Goal: Information Seeking & Learning: Learn about a topic

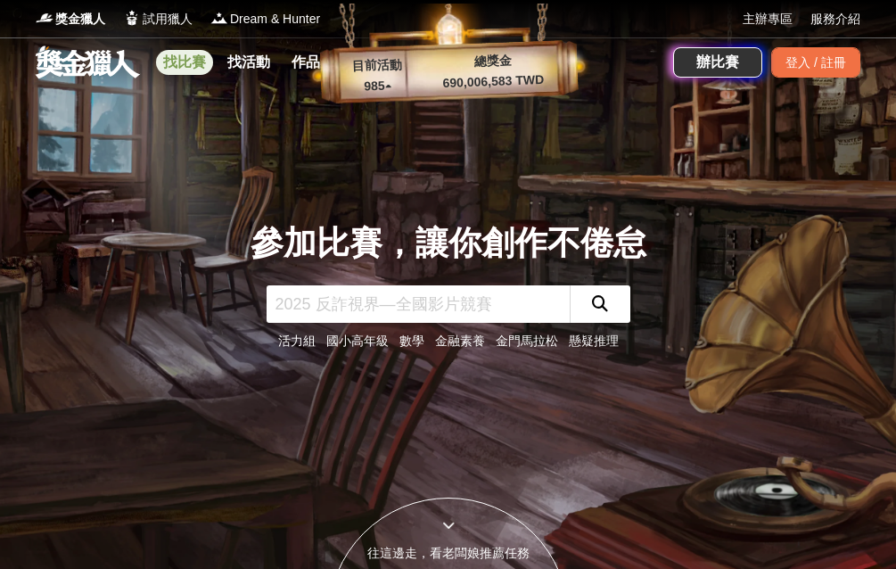
click at [186, 69] on link "找比賽" at bounding box center [184, 62] width 57 height 25
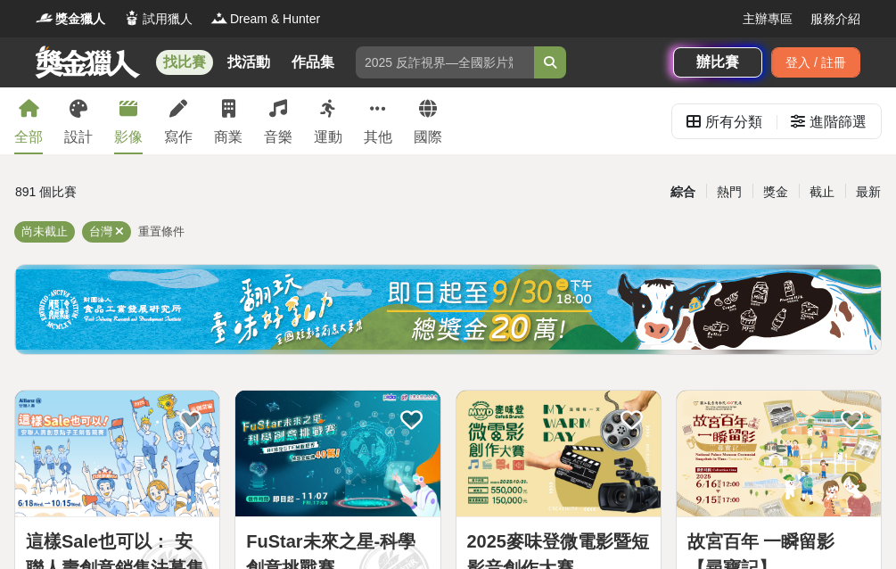
click at [118, 139] on div "影像" at bounding box center [128, 137] width 29 height 21
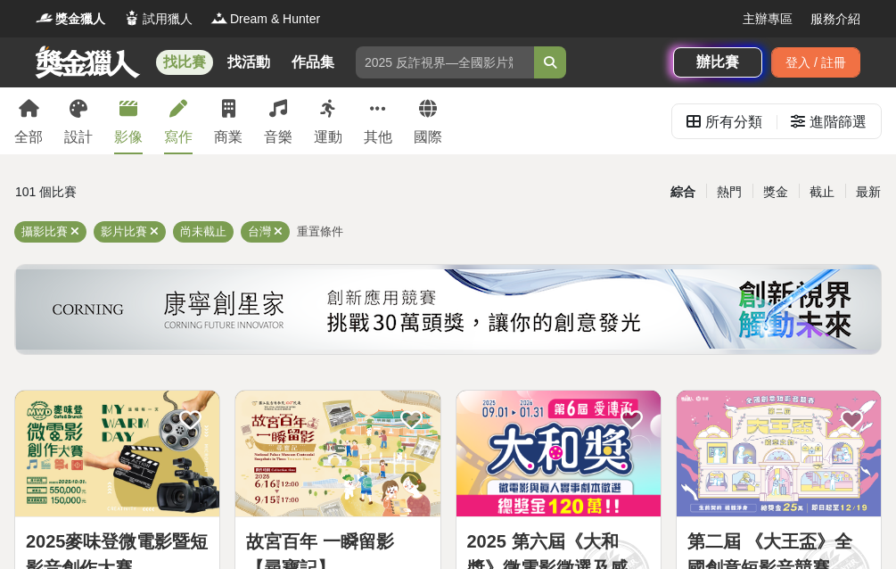
click at [189, 119] on link "寫作" at bounding box center [178, 120] width 29 height 67
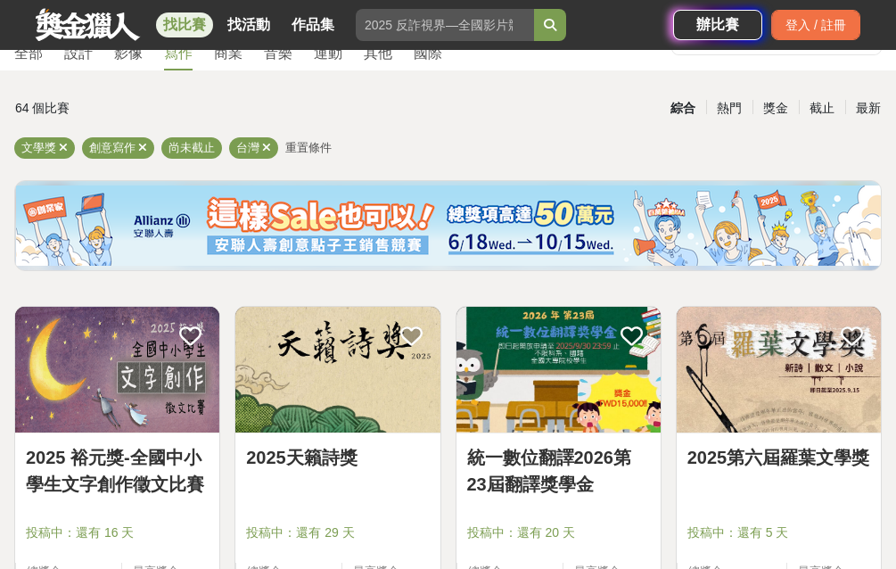
scroll to position [178, 0]
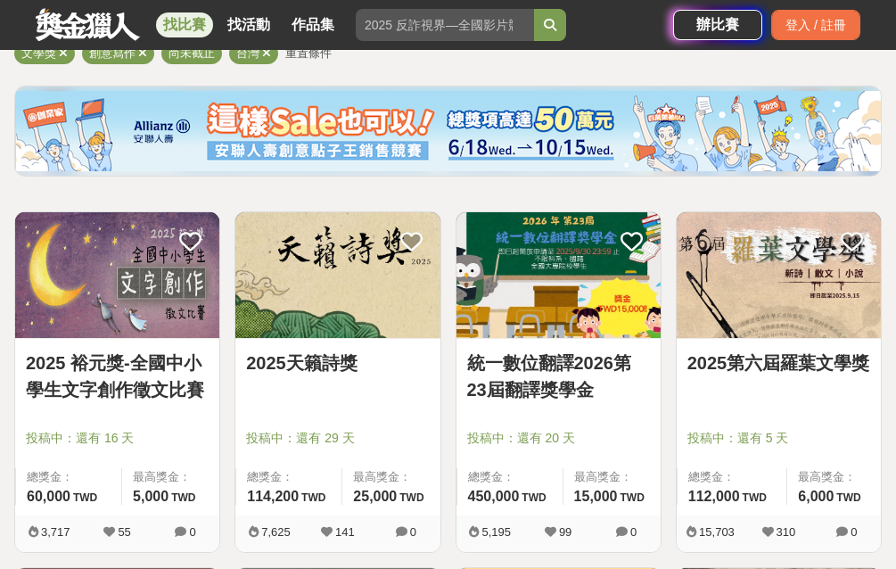
click at [570, 309] on img at bounding box center [558, 275] width 204 height 126
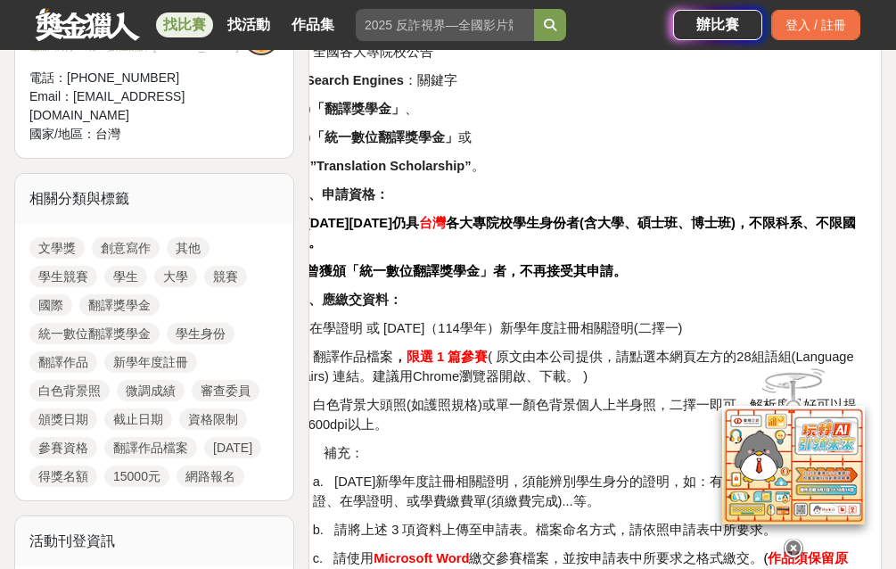
scroll to position [713, 0]
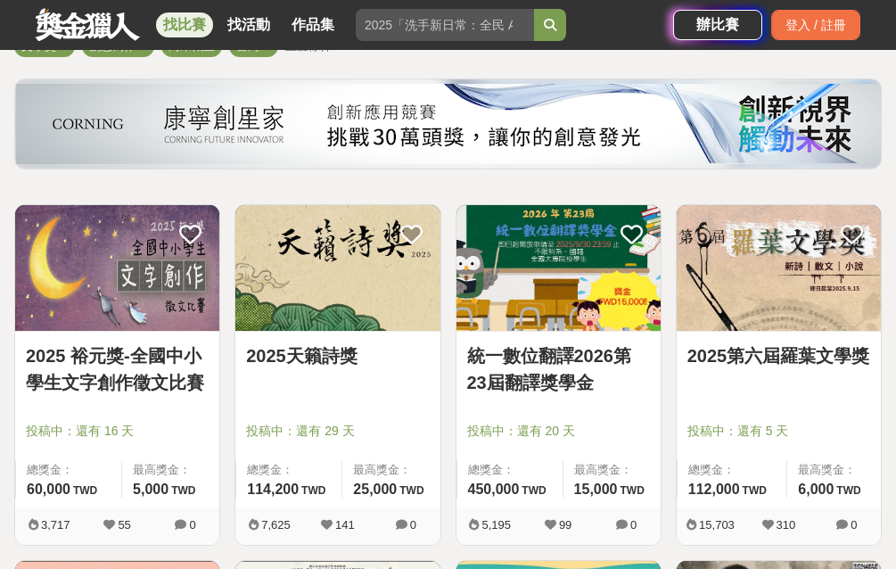
scroll to position [178, 0]
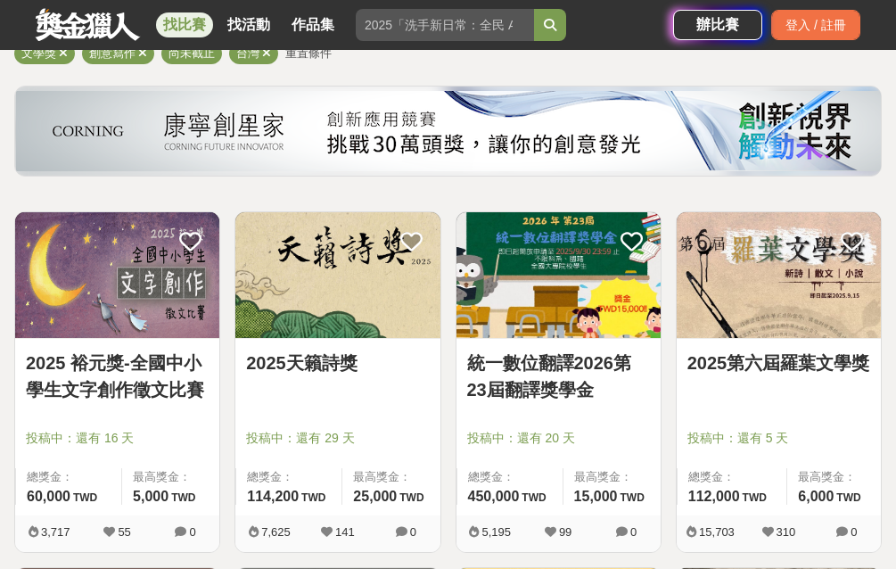
click at [361, 303] on img at bounding box center [337, 275] width 204 height 126
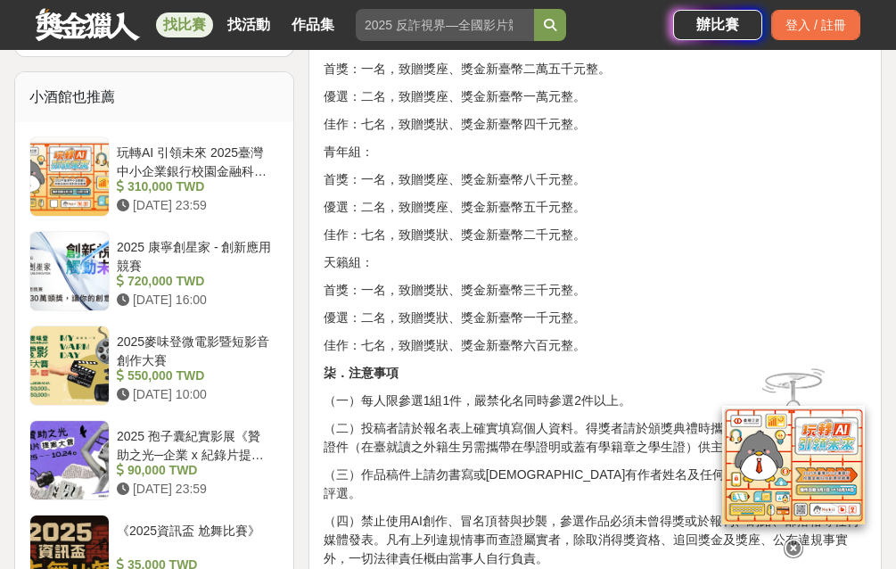
scroll to position [1783, 0]
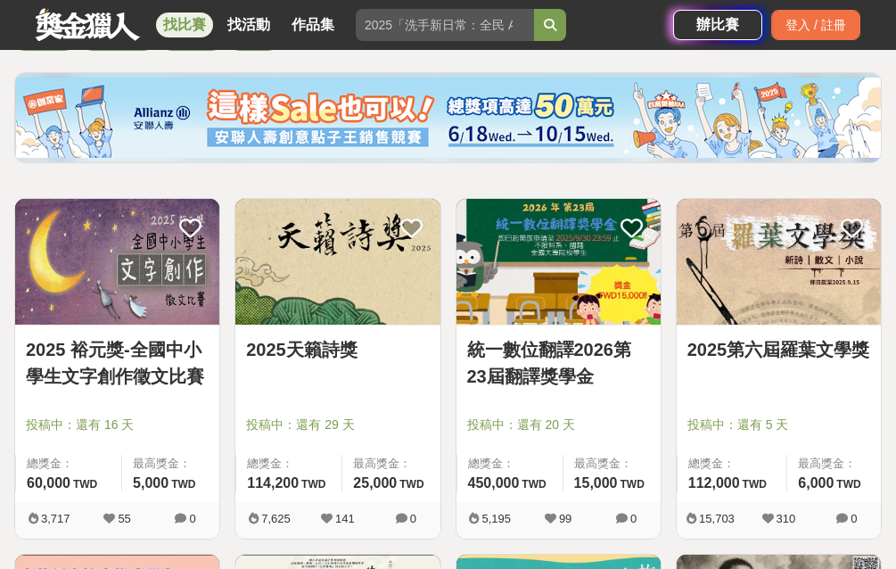
scroll to position [178, 0]
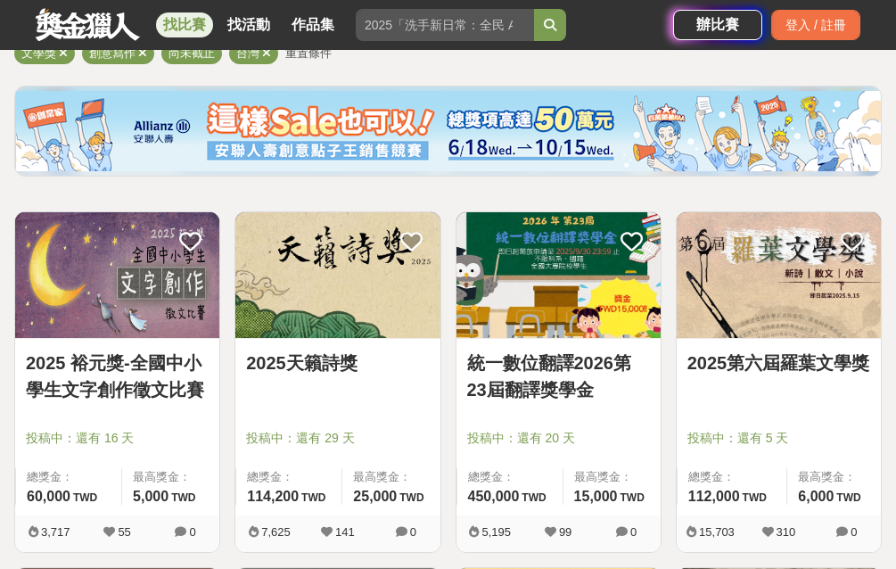
click at [297, 350] on link "2025天籟詩獎" at bounding box center [337, 362] width 183 height 27
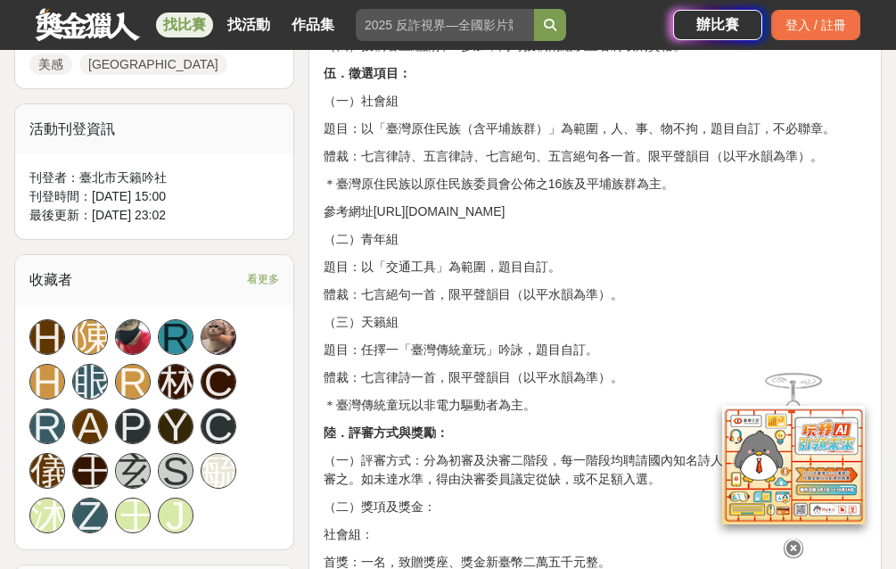
scroll to position [1159, 0]
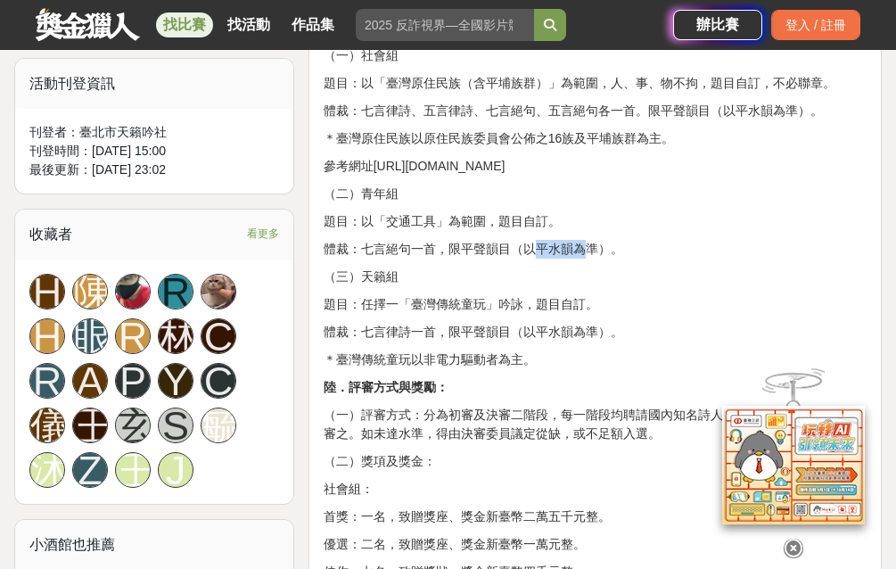
drag, startPoint x: 479, startPoint y: 250, endPoint x: 521, endPoint y: 250, distance: 42.8
click at [521, 250] on p "體裁：七言絕句一首，限平聲韻目（以平水韻為準）。" at bounding box center [595, 249] width 543 height 19
copy p "平聲韻目"
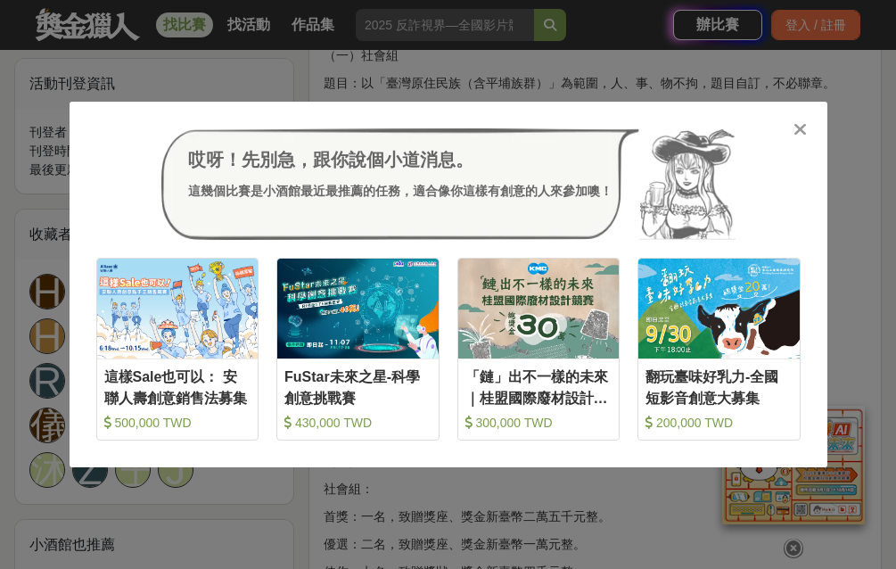
click at [787, 119] on div "哎呀！先別急，跟你說個小道消息。 這幾個比賽是小酒館最近最推薦的任務，適合像你這樣有創意的人來參加噢！ 收藏 這樣Sale也可以： 安聯人壽創意銷售法募集 5…" at bounding box center [449, 285] width 758 height 366
click at [796, 122] on icon at bounding box center [799, 129] width 13 height 18
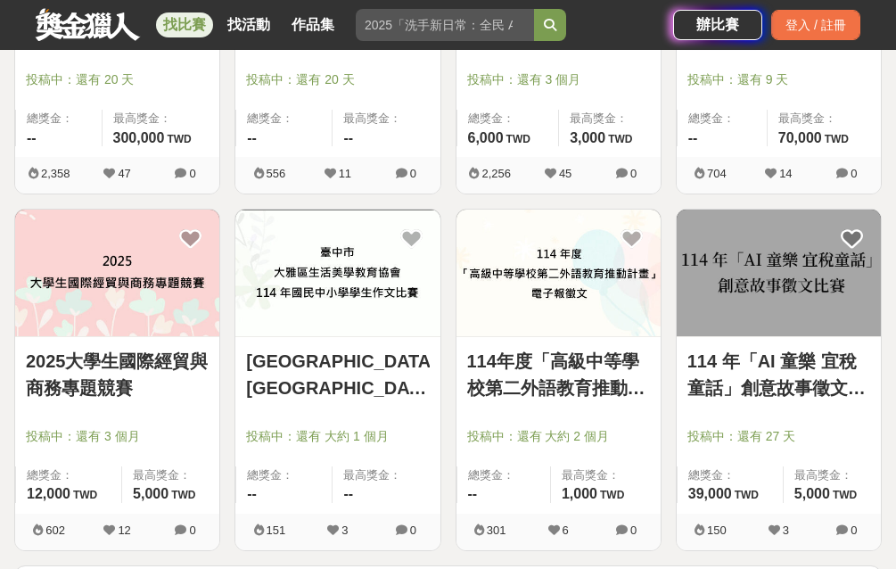
scroll to position [2228, 0]
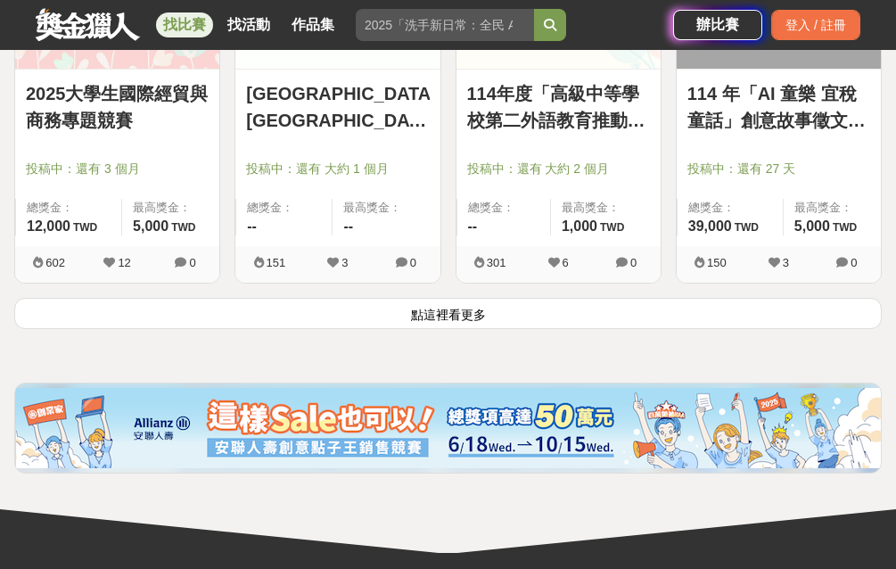
click at [234, 301] on button "點這裡看更多" at bounding box center [447, 313] width 867 height 31
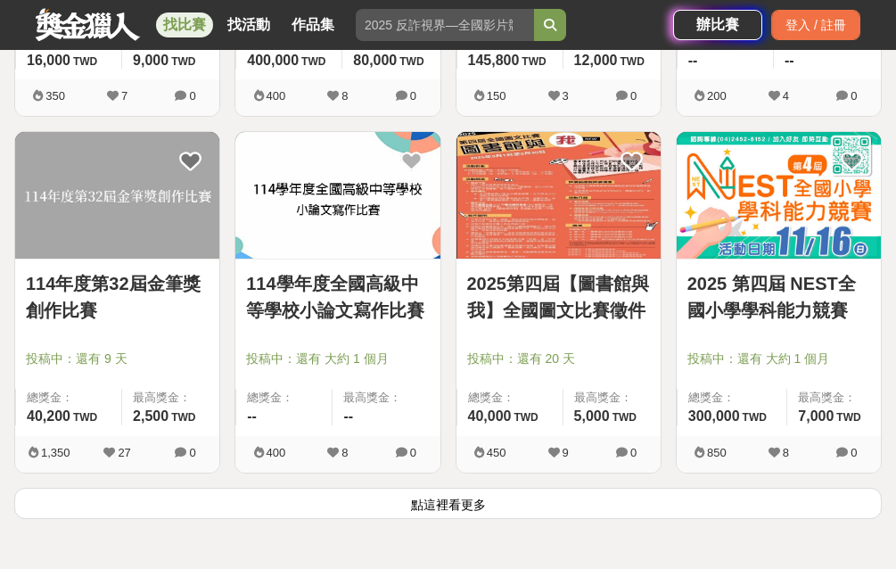
scroll to position [4367, 0]
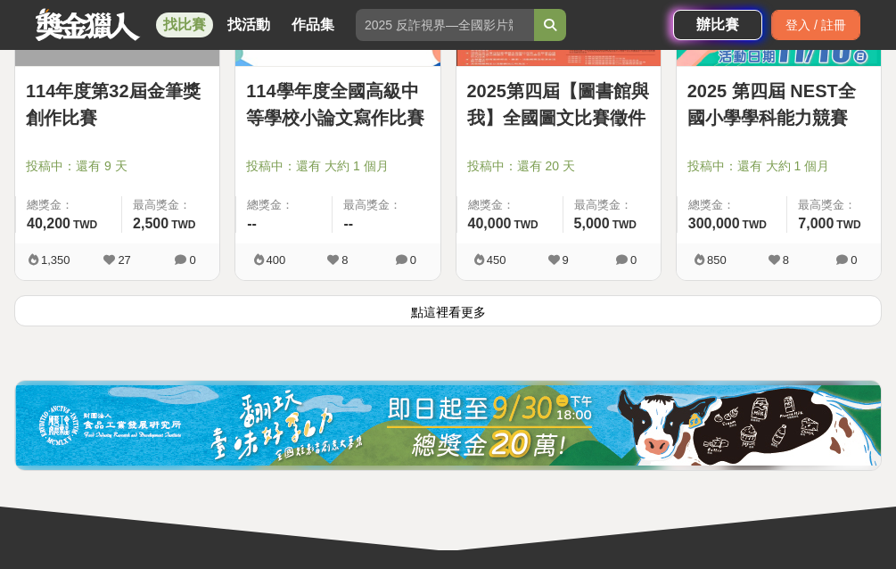
click at [504, 316] on button "點這裡看更多" at bounding box center [447, 310] width 867 height 31
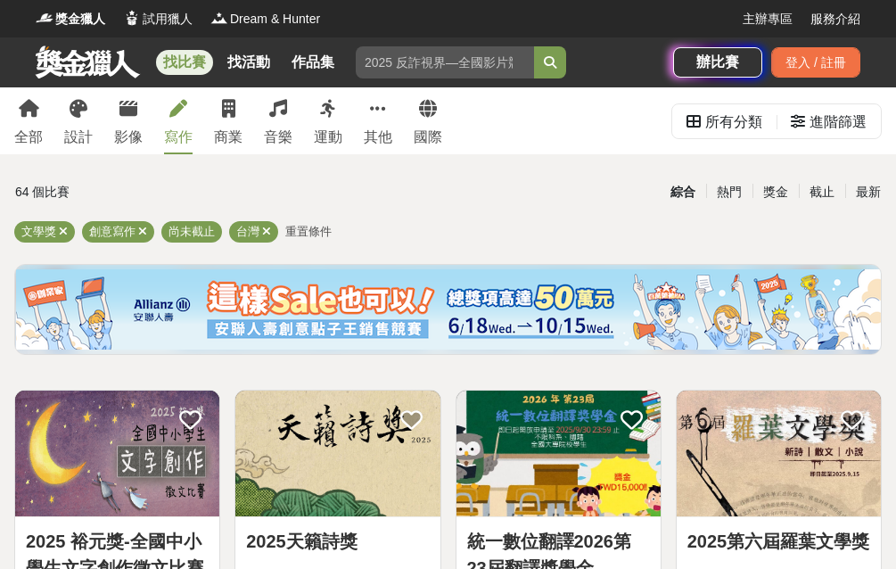
click at [173, 104] on icon at bounding box center [178, 109] width 18 height 18
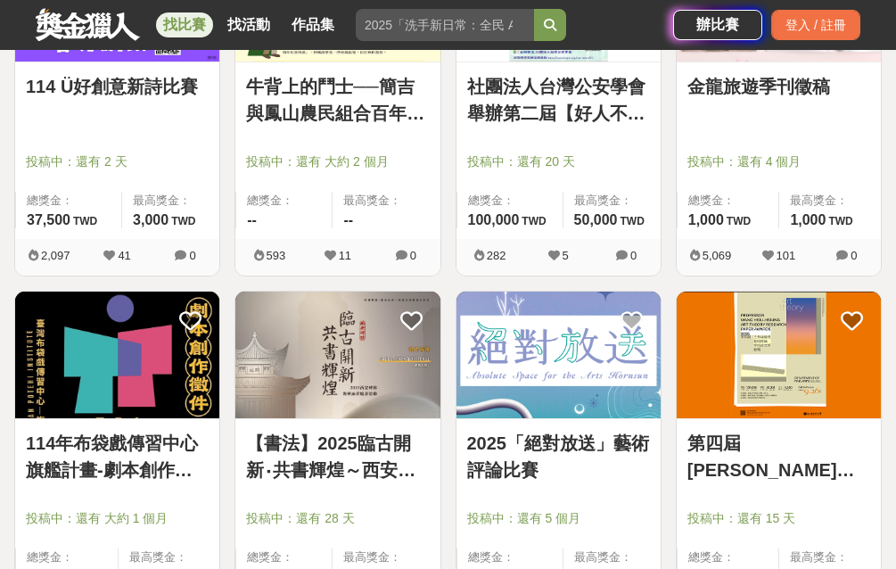
scroll to position [1248, 0]
